Goal: Information Seeking & Learning: Learn about a topic

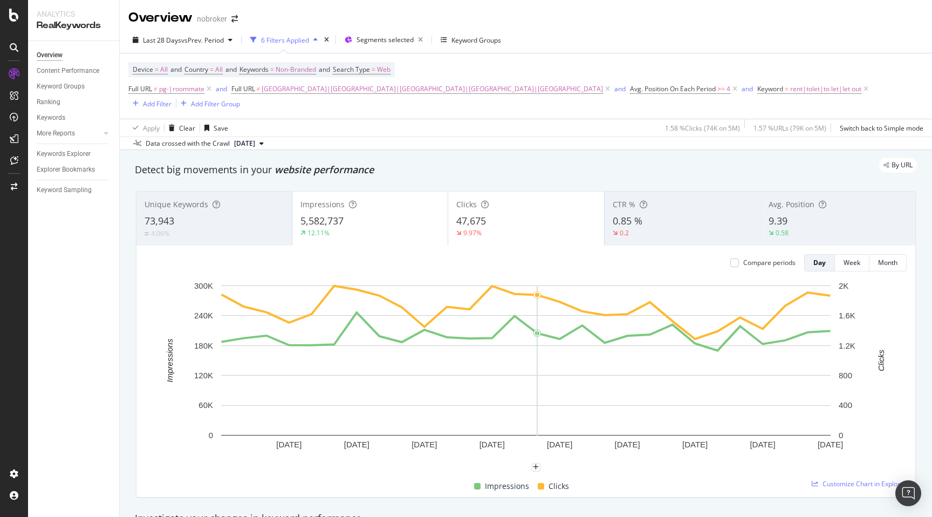
click at [388, 158] on div "By URL" at bounding box center [520, 165] width 793 height 15
click at [563, 158] on div "By URL" at bounding box center [520, 165] width 793 height 15
click at [476, 158] on div "By URL" at bounding box center [520, 165] width 793 height 15
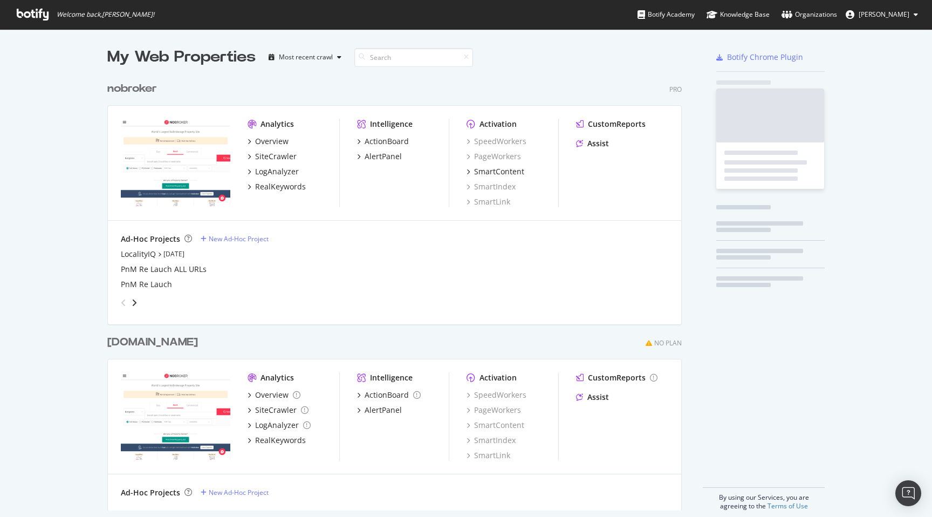
scroll to position [442, 583]
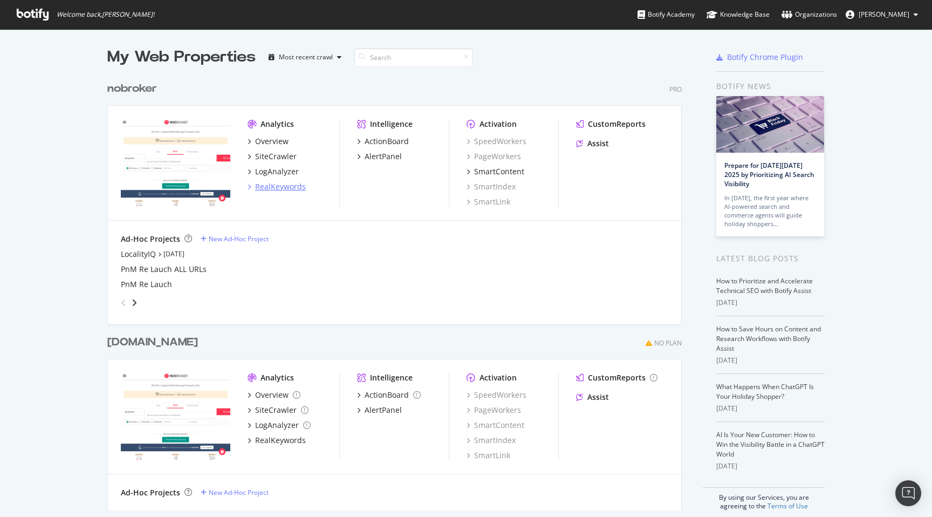
click at [275, 187] on div "RealKeywords" at bounding box center [280, 186] width 51 height 11
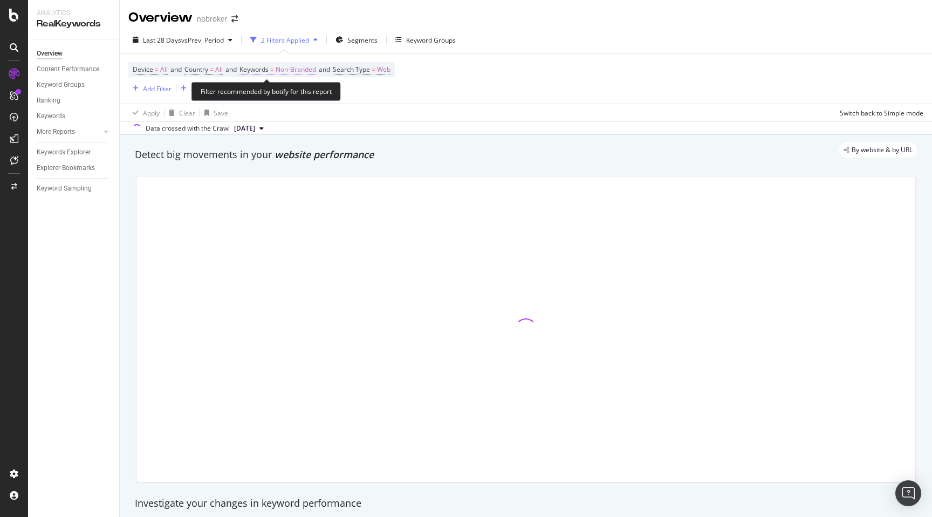
click at [313, 70] on span "Non-Branded" at bounding box center [296, 69] width 40 height 15
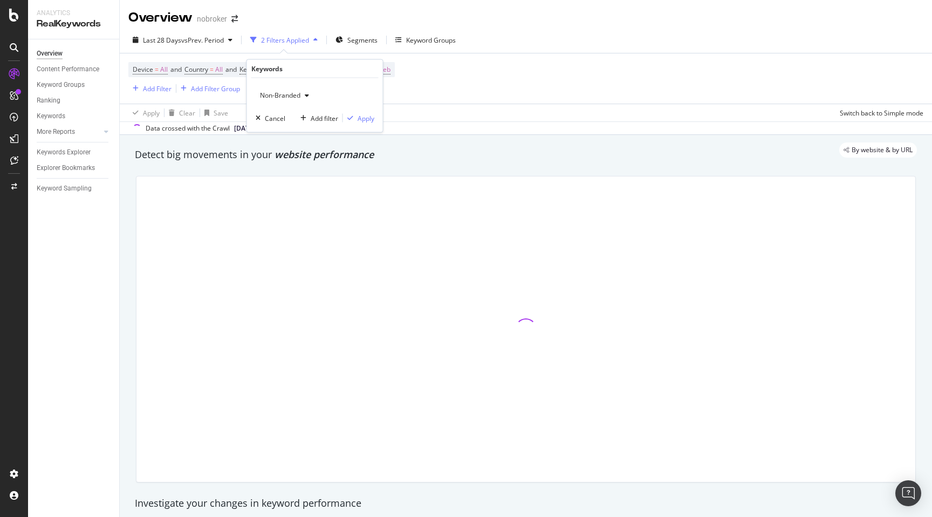
click at [287, 95] on span "Non-Branded" at bounding box center [278, 95] width 45 height 9
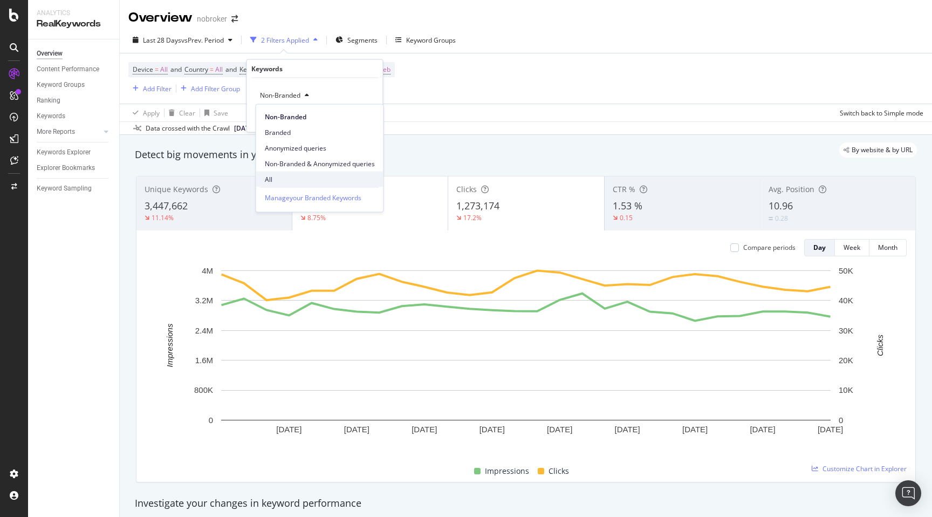
click at [271, 185] on div "All" at bounding box center [319, 180] width 127 height 16
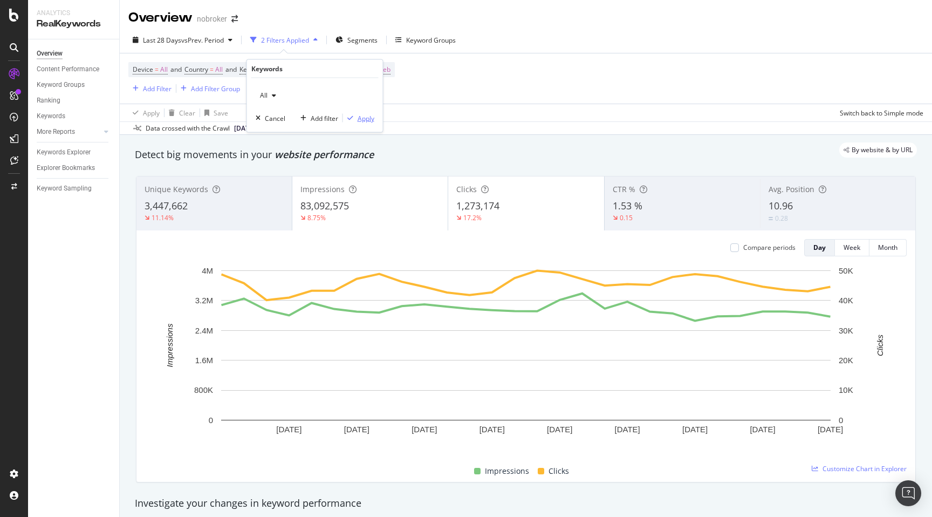
click at [365, 118] on div "Apply" at bounding box center [366, 117] width 17 height 9
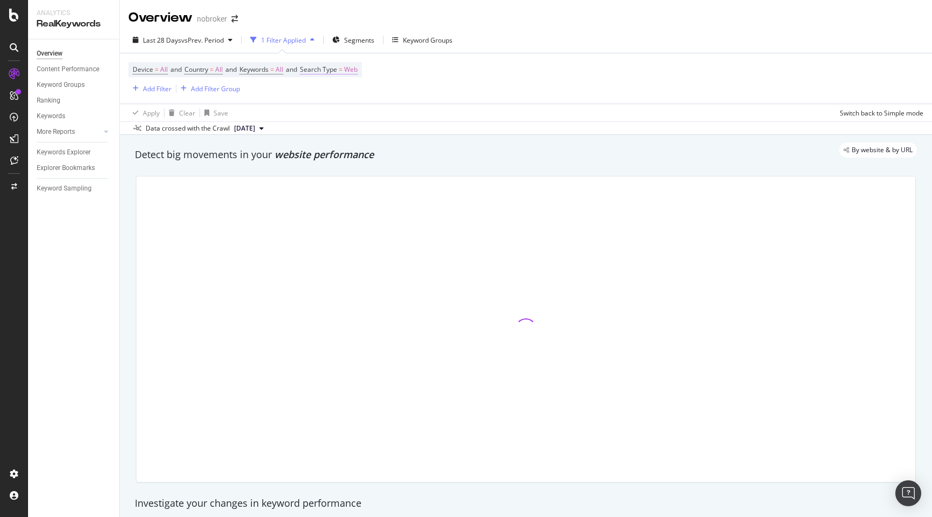
click at [358, 71] on span "Web" at bounding box center [350, 69] width 13 height 15
click at [336, 98] on icon at bounding box center [338, 95] width 8 height 6
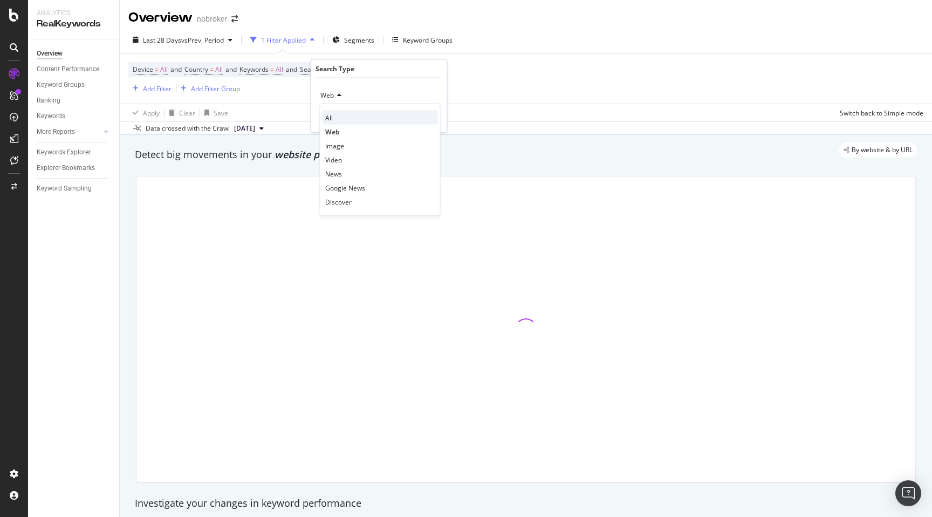
click at [332, 114] on span "All" at bounding box center [329, 117] width 8 height 9
click at [429, 111] on div "All Cancel Add filter Apply" at bounding box center [379, 105] width 136 height 54
click at [429, 114] on div "Apply" at bounding box center [430, 117] width 17 height 9
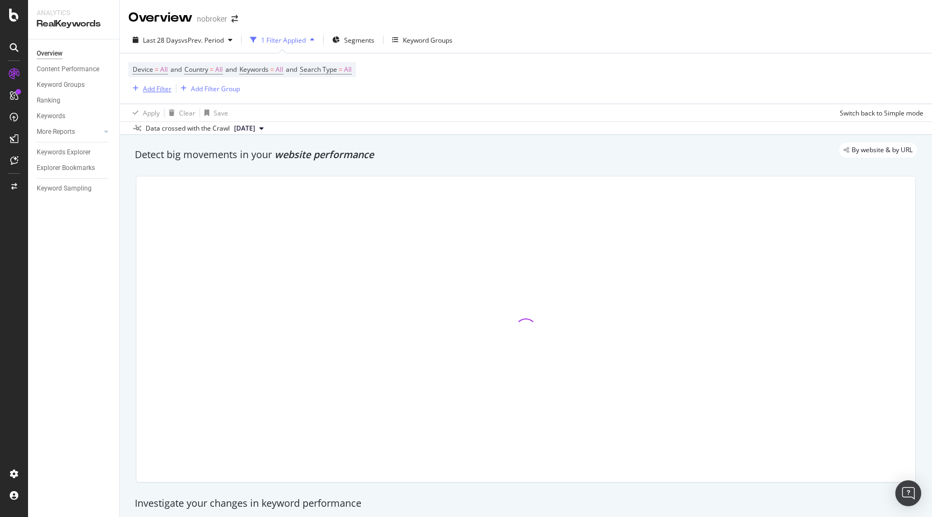
click at [152, 83] on div "Add Filter" at bounding box center [149, 89] width 43 height 12
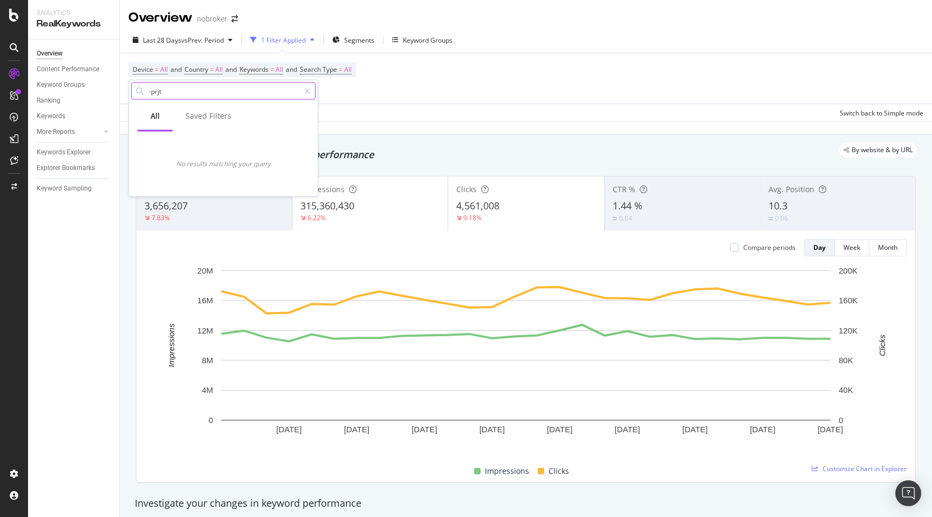
type input "-prjtl"
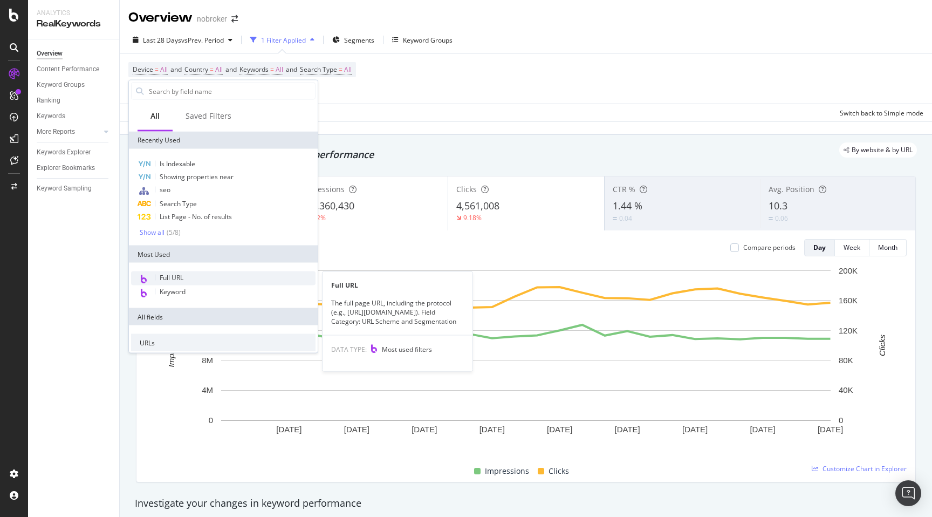
click at [174, 280] on span "Full URL" at bounding box center [172, 277] width 24 height 9
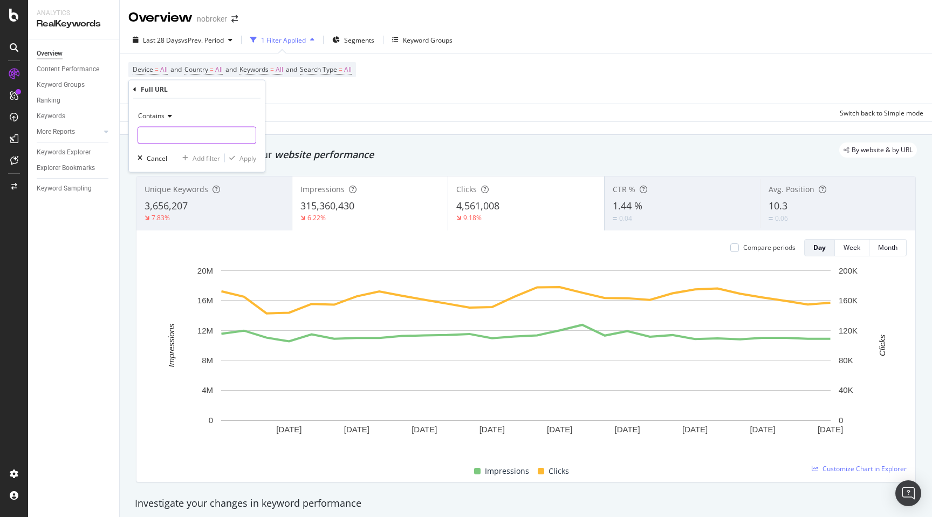
click at [165, 137] on input "text" at bounding box center [197, 135] width 118 height 17
paste input "-prjtl"
type input "-prjtl"
click at [250, 162] on div "Apply" at bounding box center [248, 157] width 17 height 9
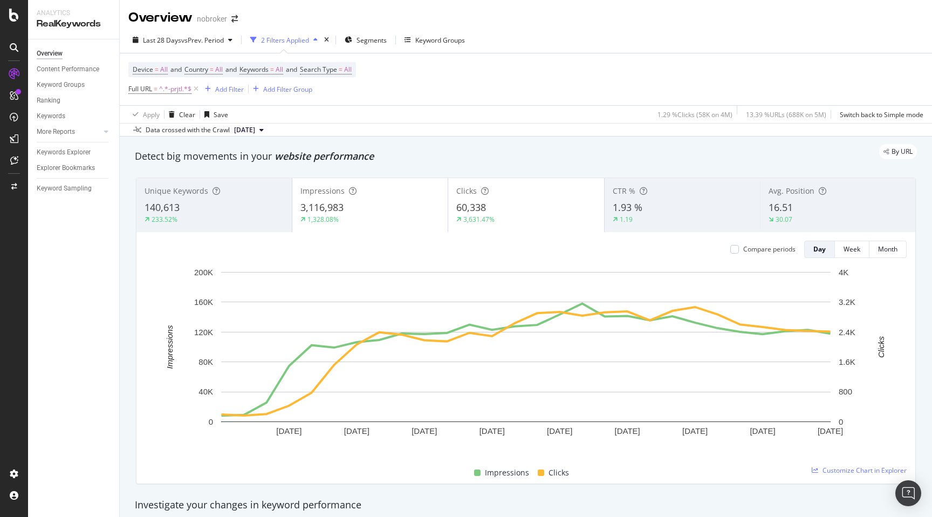
click at [819, 214] on div "16.51" at bounding box center [838, 208] width 139 height 14
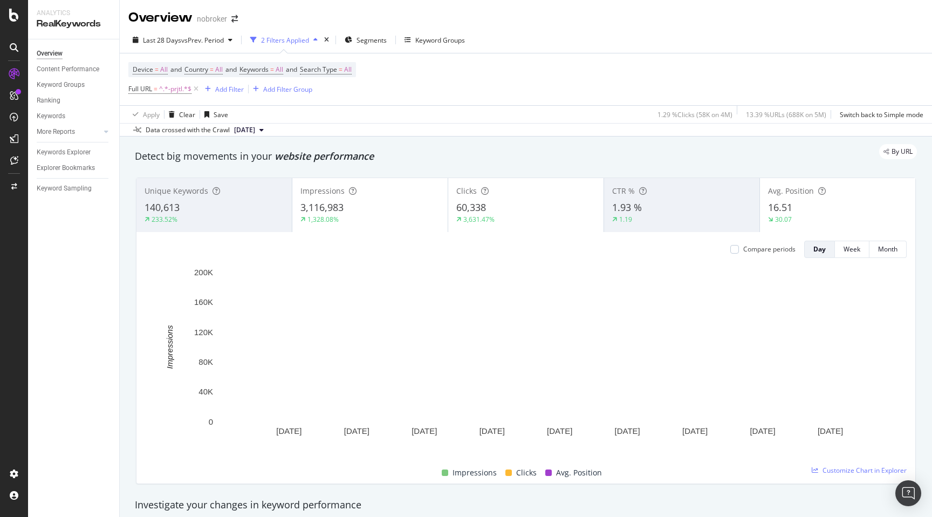
click at [660, 157] on div "By URL" at bounding box center [520, 151] width 793 height 15
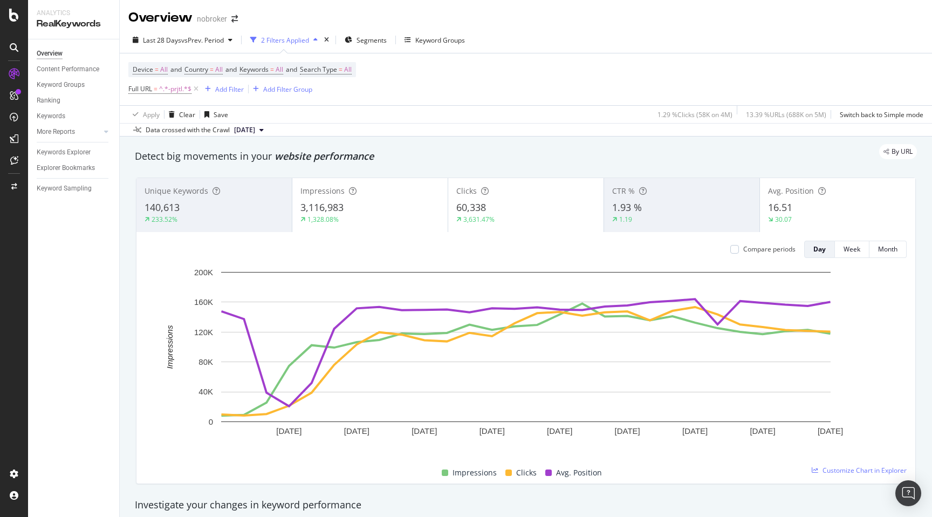
click at [647, 216] on div "1.19" at bounding box center [681, 220] width 139 height 10
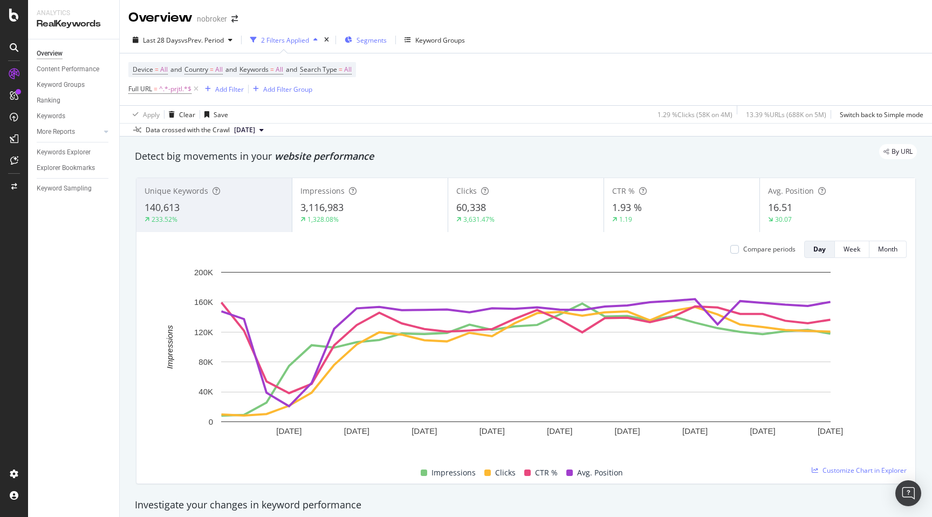
click at [373, 45] on div "Segments" at bounding box center [366, 40] width 42 height 16
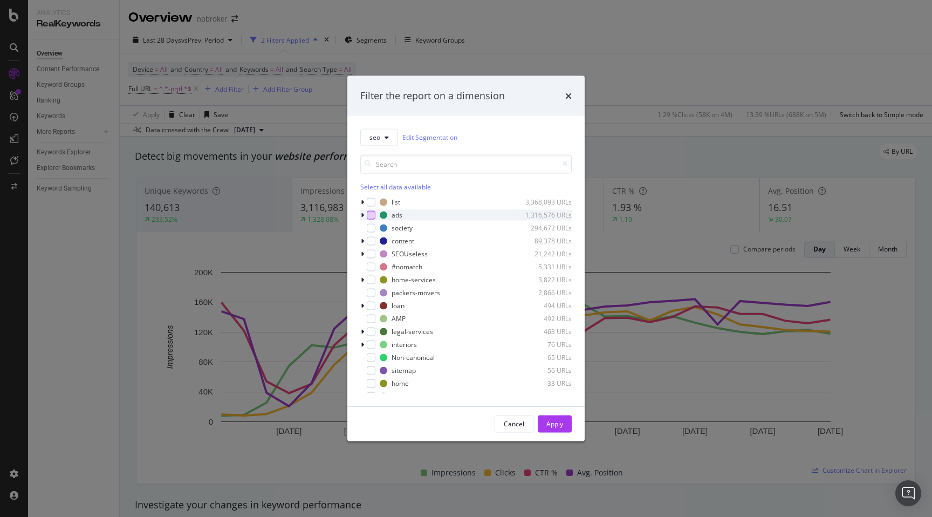
click at [369, 217] on div "modal" at bounding box center [371, 214] width 9 height 9
click at [551, 424] on div "Apply" at bounding box center [555, 423] width 17 height 9
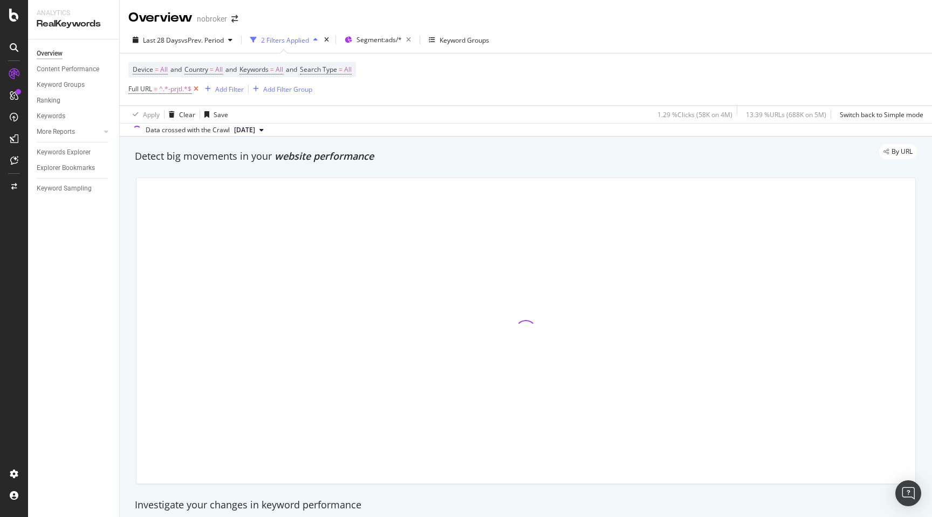
click at [196, 90] on icon at bounding box center [196, 89] width 9 height 11
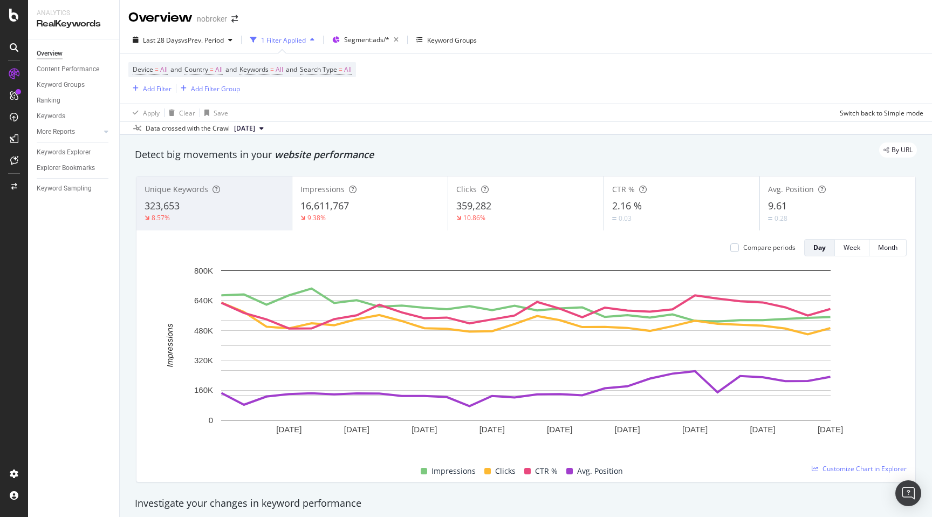
click at [388, 158] on div "By URL" at bounding box center [520, 149] width 793 height 15
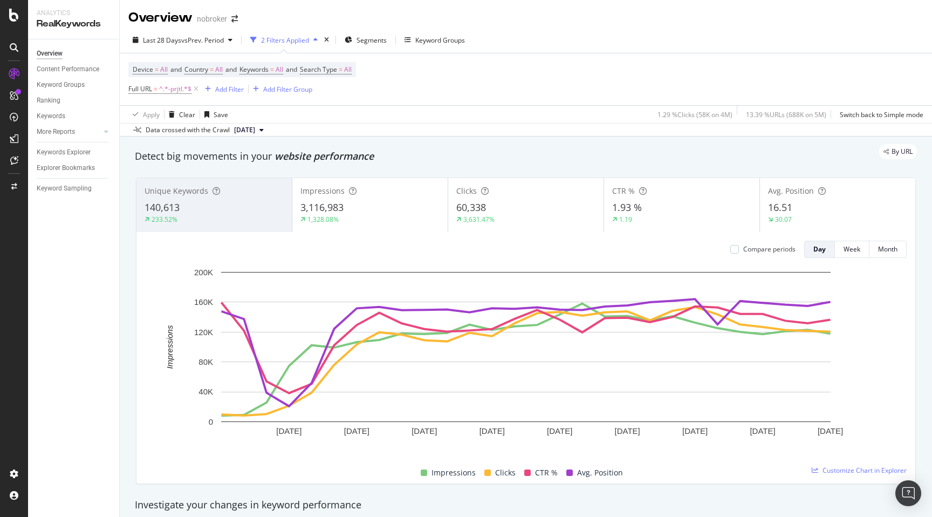
click at [421, 159] on div "By URL" at bounding box center [520, 151] width 793 height 15
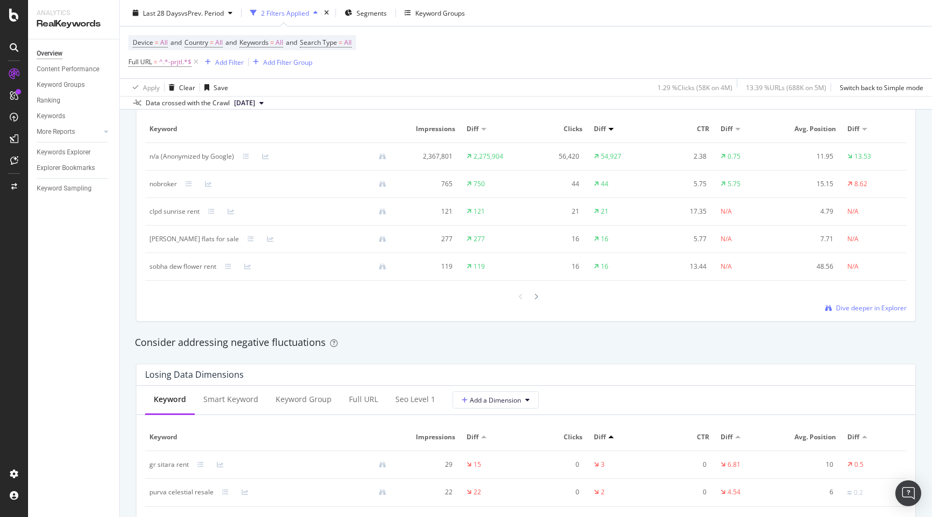
scroll to position [1031, 0]
click at [864, 310] on span "Dive deeper in Explorer" at bounding box center [871, 307] width 71 height 9
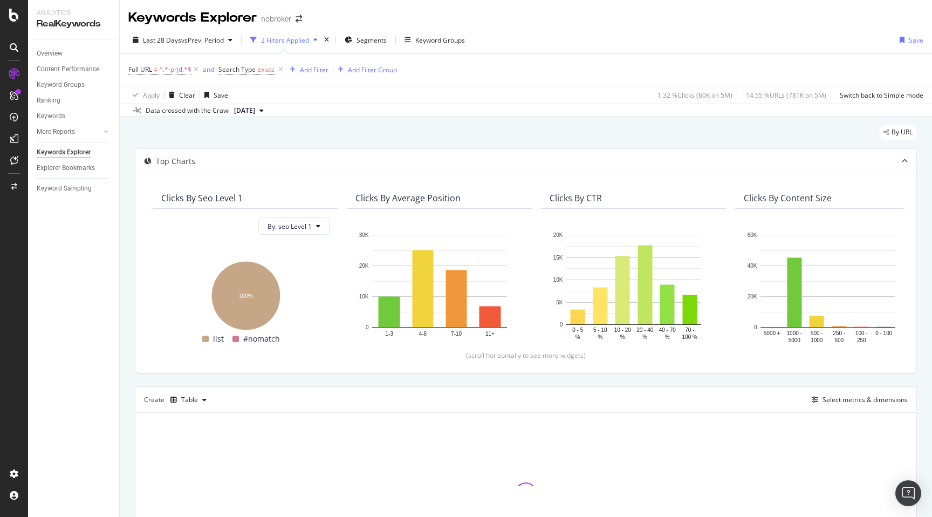
click at [126, 248] on div "By URL Top Charts Clicks By seo Level 1 By: seo Level 1 Hold CMD (⌘) while clic…" at bounding box center [526, 364] width 813 height 495
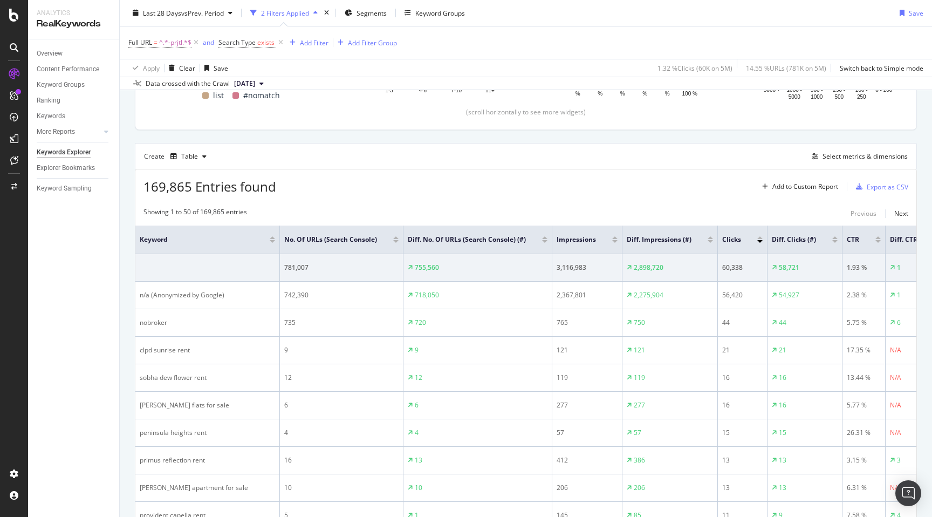
scroll to position [266, 0]
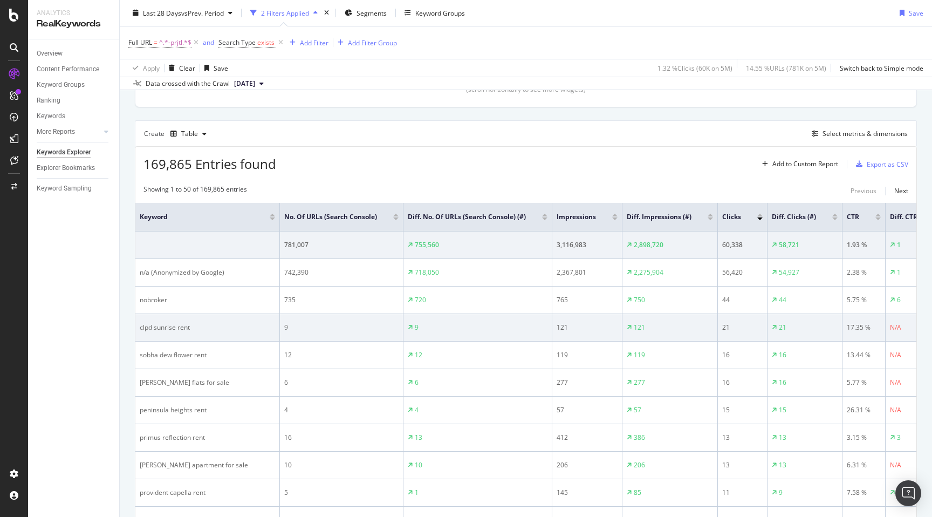
click at [156, 323] on div "clpd sunrise rent" at bounding box center [207, 328] width 135 height 10
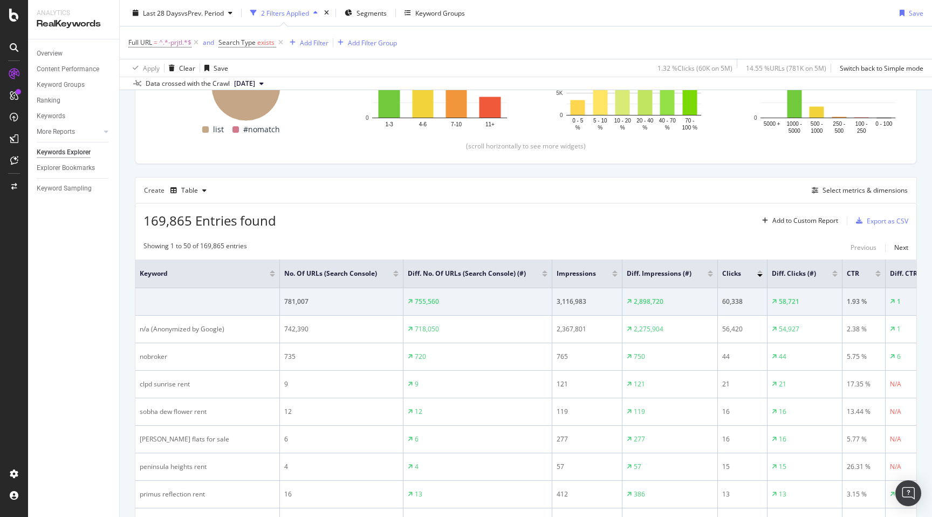
scroll to position [0, 0]
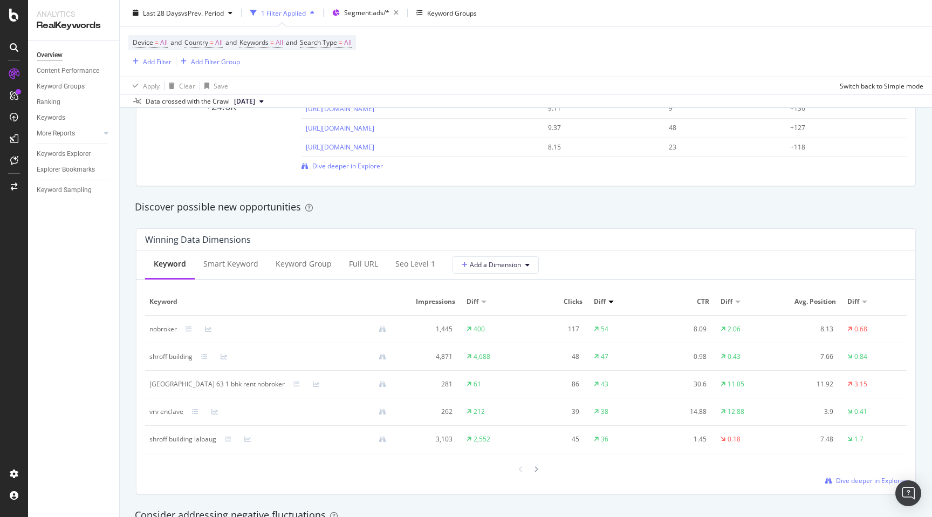
scroll to position [868, 0]
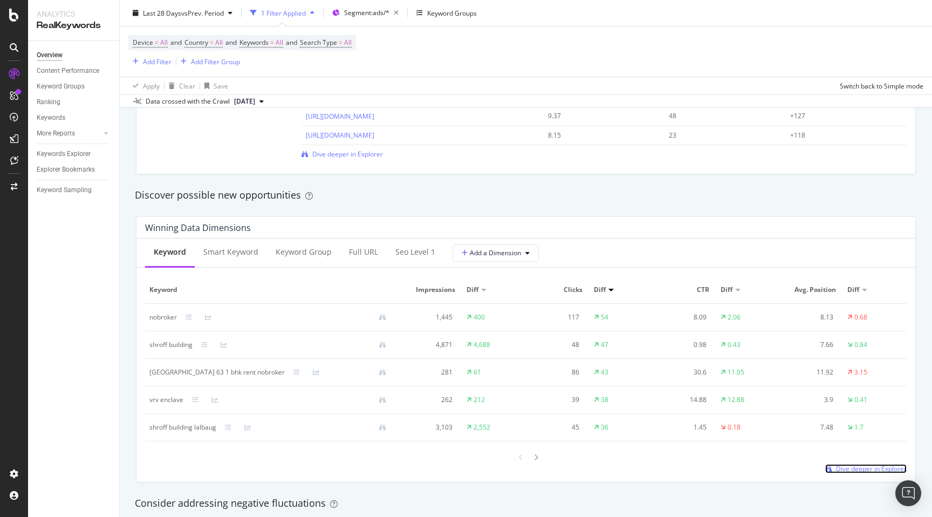
click at [868, 467] on span "Dive deeper in Explorer" at bounding box center [871, 468] width 71 height 9
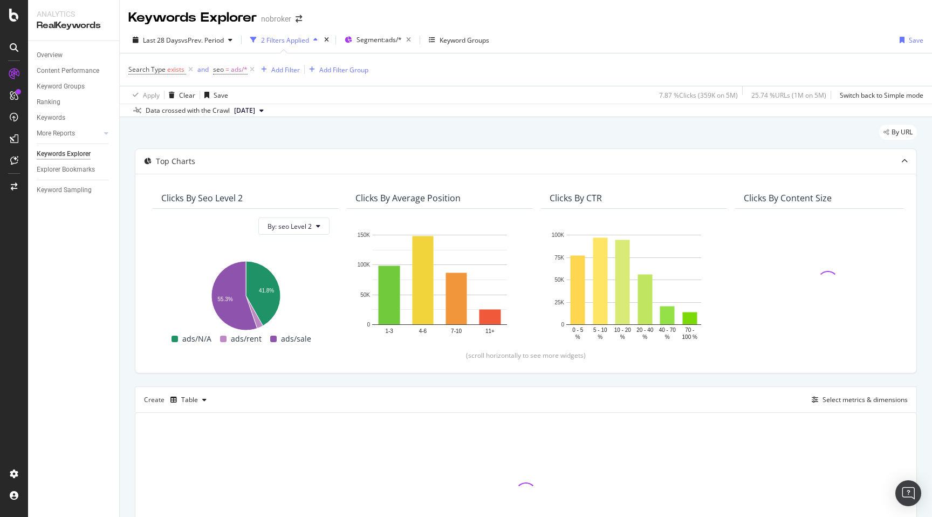
click at [123, 308] on div "By URL Top Charts Clicks By seo Level 2 By: seo Level 2 Hold CMD (⌘) while clic…" at bounding box center [526, 364] width 813 height 495
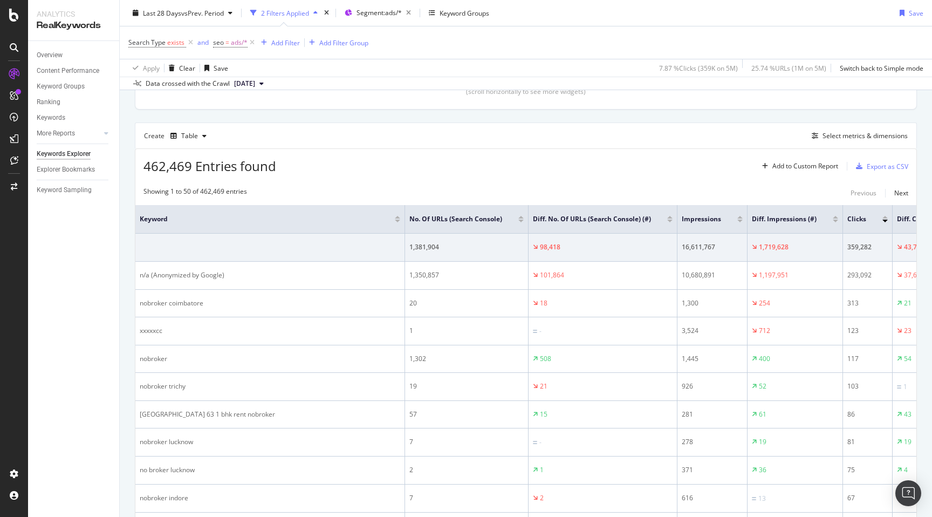
scroll to position [288, 0]
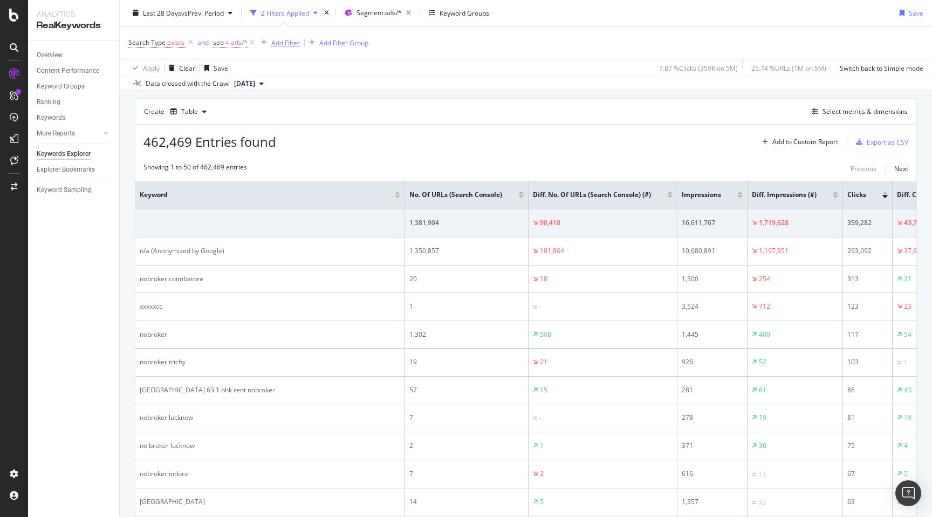
click at [277, 43] on div "Add Filter" at bounding box center [285, 42] width 29 height 9
click at [515, 74] on div "Apply Clear Save 7.87 % Clicks ( 359K on 5M ) 25.74 % URLs ( 1M on 5M ) Switch …" at bounding box center [526, 68] width 813 height 18
click at [194, 15] on span "vs Prev. Period" at bounding box center [202, 12] width 43 height 9
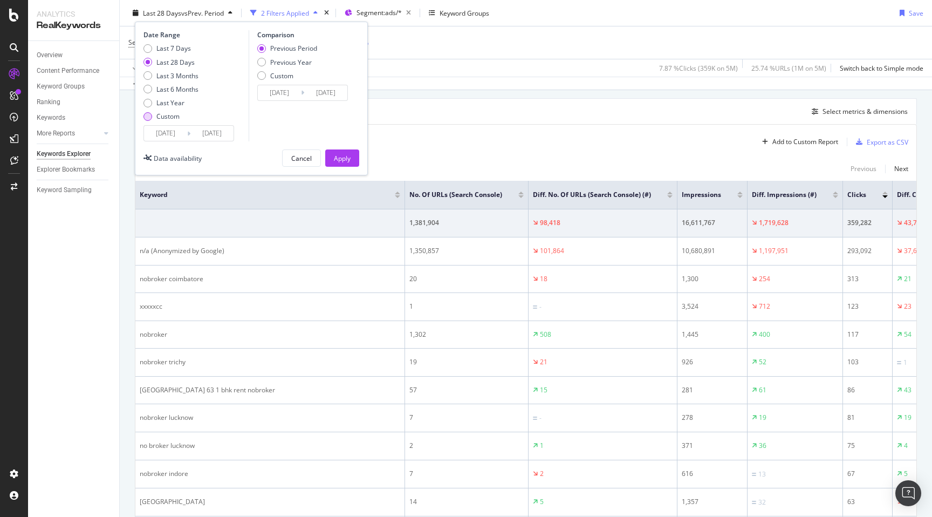
click at [150, 117] on div "Custom" at bounding box center [148, 116] width 9 height 9
click at [167, 139] on input "2025/08/24" at bounding box center [165, 133] width 43 height 15
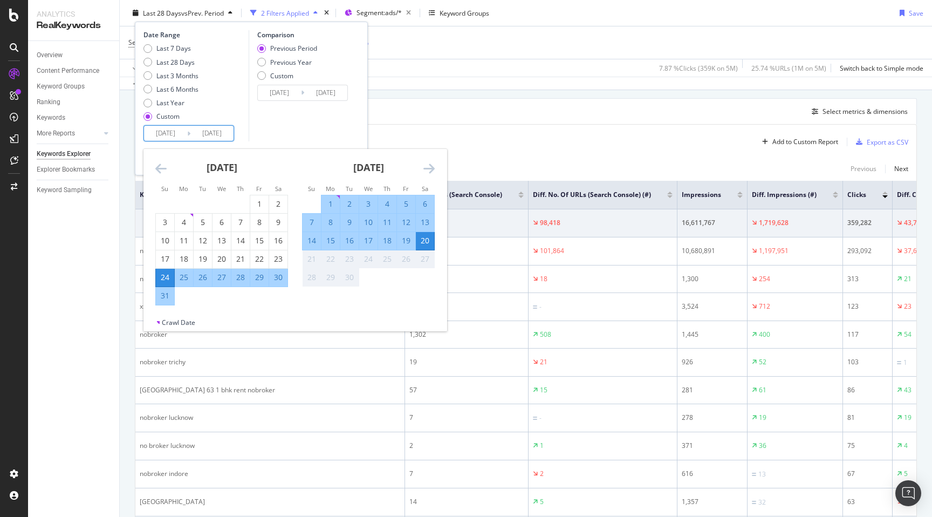
click at [159, 171] on icon "Move backward to switch to the previous month." at bounding box center [160, 168] width 11 height 13
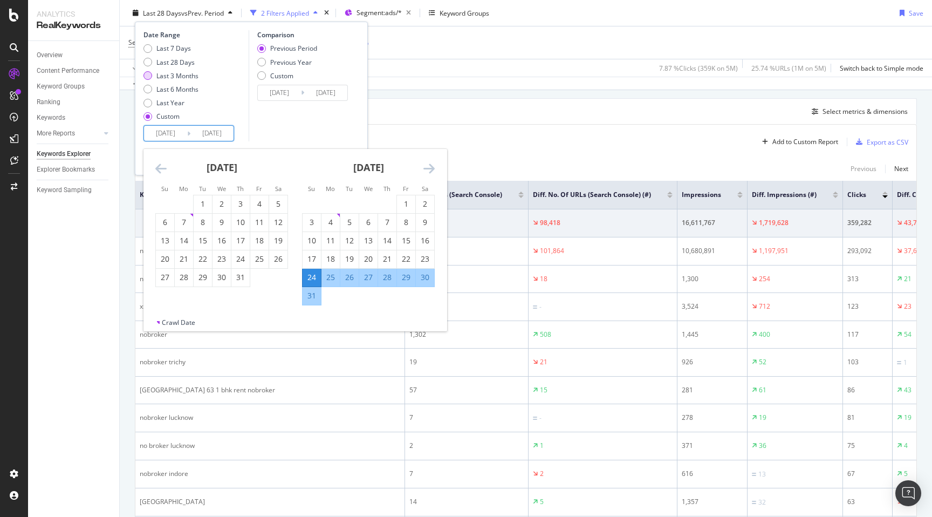
click at [181, 78] on div "Last 3 Months" at bounding box center [177, 75] width 42 height 9
type input "2025/06/21"
type input "2025/03/21"
type input "2025/06/20"
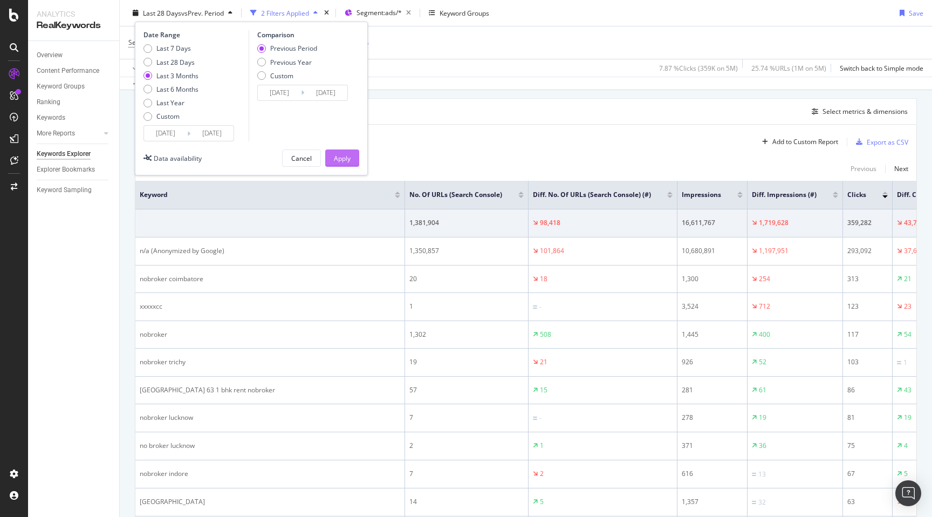
click at [346, 159] on div "Apply" at bounding box center [342, 157] width 17 height 9
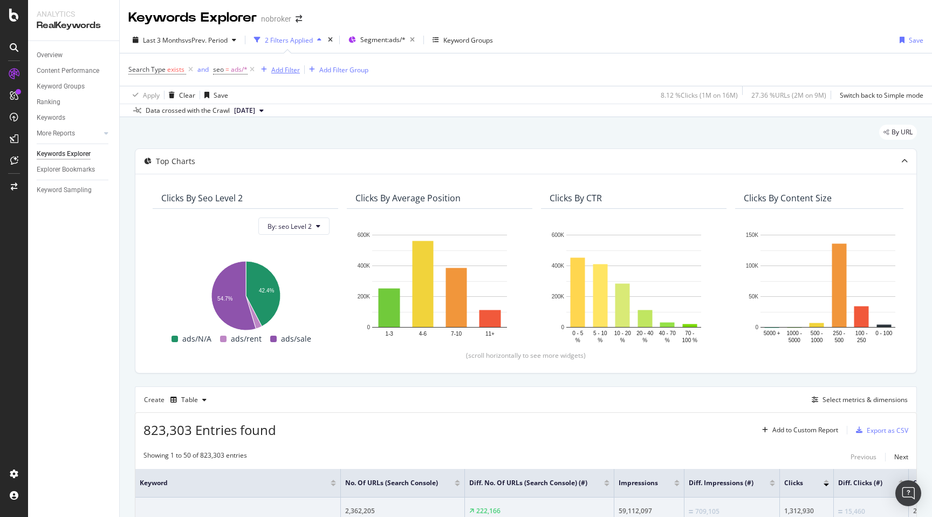
click at [281, 69] on div "Add Filter" at bounding box center [285, 69] width 29 height 9
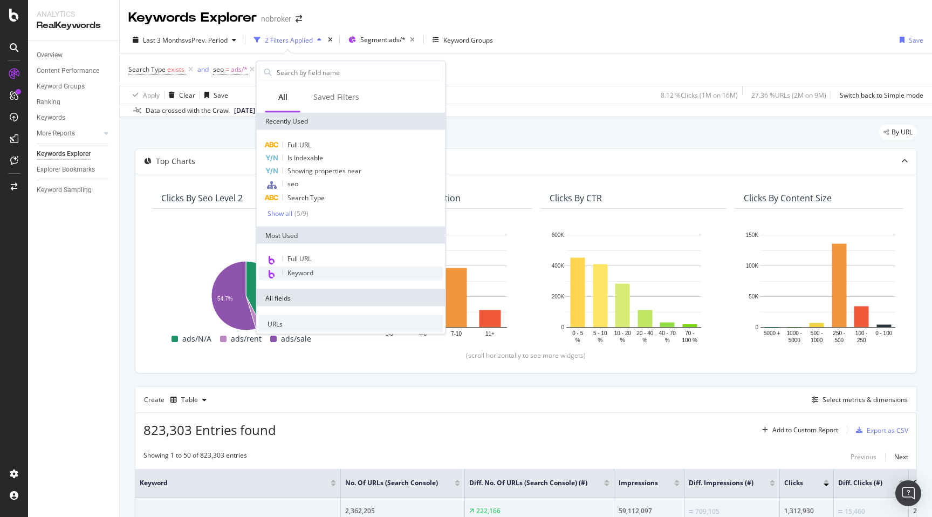
click at [304, 272] on span "Keyword" at bounding box center [301, 272] width 26 height 9
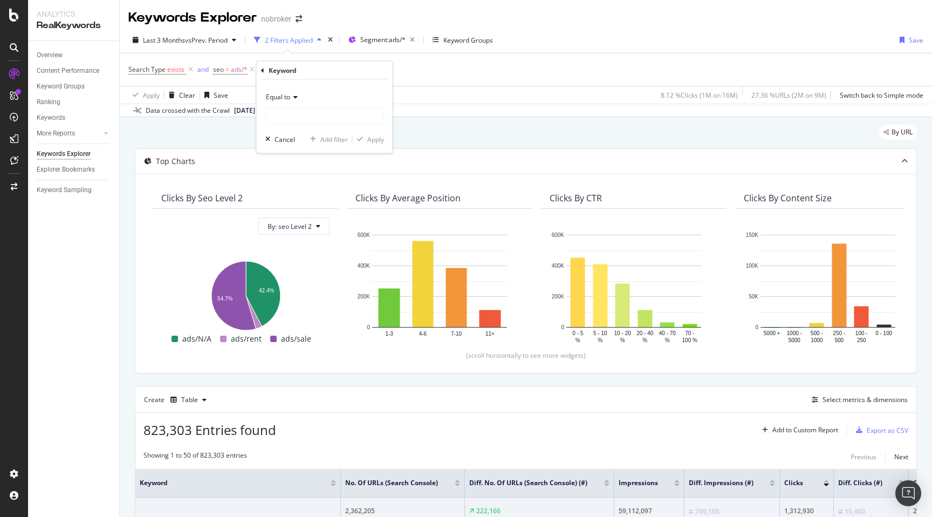
click at [283, 91] on div "Equal to" at bounding box center [324, 96] width 119 height 17
click at [291, 203] on span "Contains" at bounding box center [284, 203] width 26 height 9
click at [291, 118] on input "text" at bounding box center [325, 116] width 118 height 17
paste input "clpd sunrise rent"
type input "clpd sunrise rent"
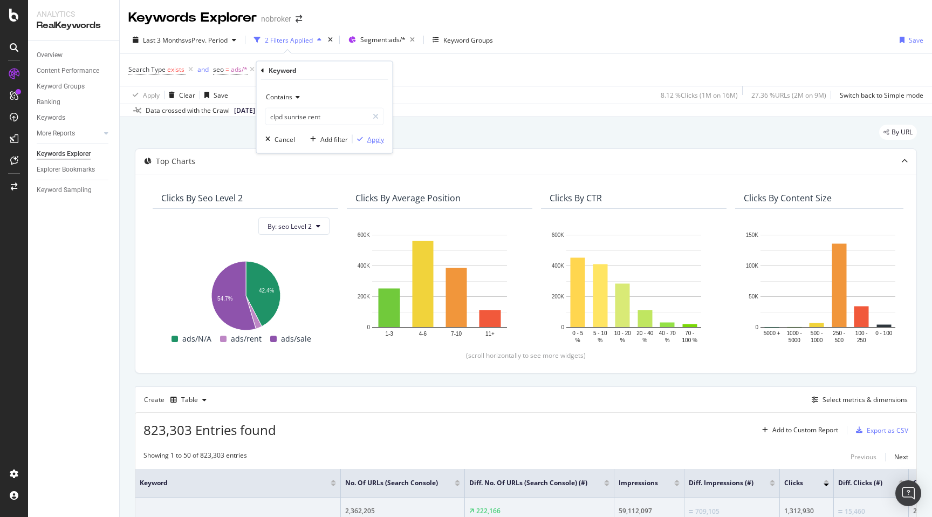
click at [373, 141] on div "Apply" at bounding box center [375, 138] width 17 height 9
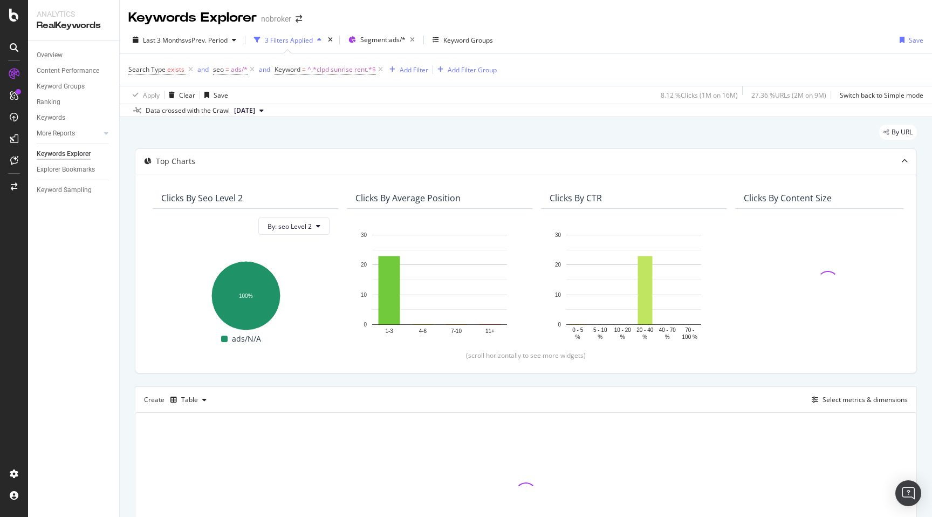
click at [126, 352] on div "By URL Top Charts Clicks By seo Level 2 By: seo Level 2 Hold CMD (⌘) while clic…" at bounding box center [526, 364] width 813 height 495
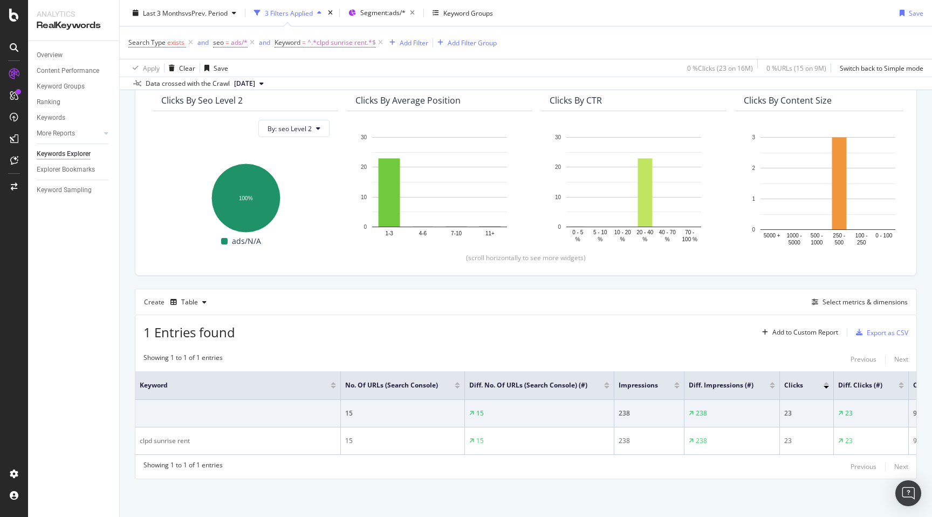
click at [119, 336] on div "Overview Content Performance Keyword Groups Ranking Keywords More Reports Count…" at bounding box center [73, 279] width 91 height 476
click at [129, 341] on div "By URL Top Charts Clicks By seo Level 2 By: seo Level 2 Hold CMD (⌘) while clic…" at bounding box center [526, 267] width 813 height 497
